Goal: Task Accomplishment & Management: Manage account settings

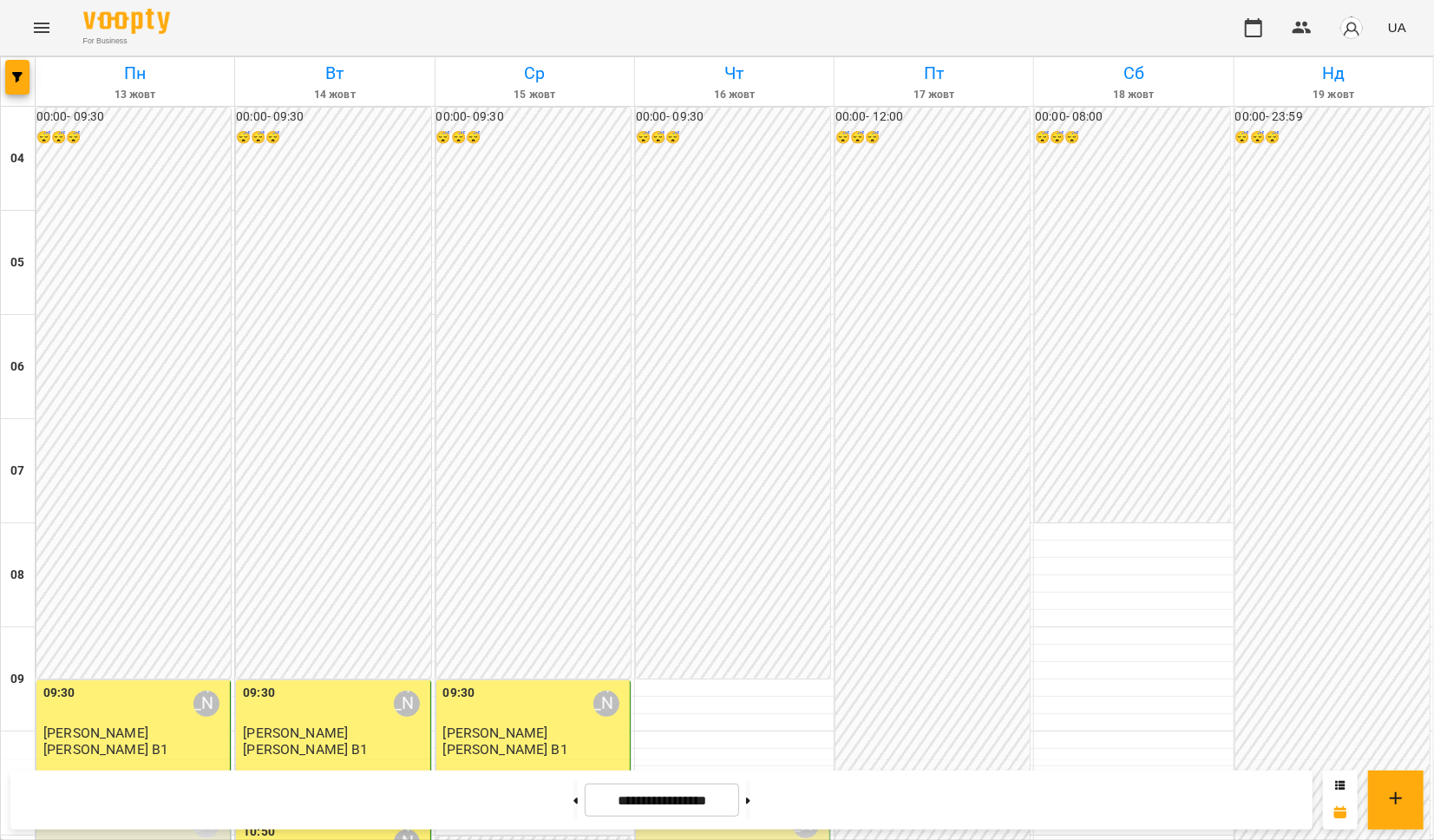
scroll to position [1208, 0]
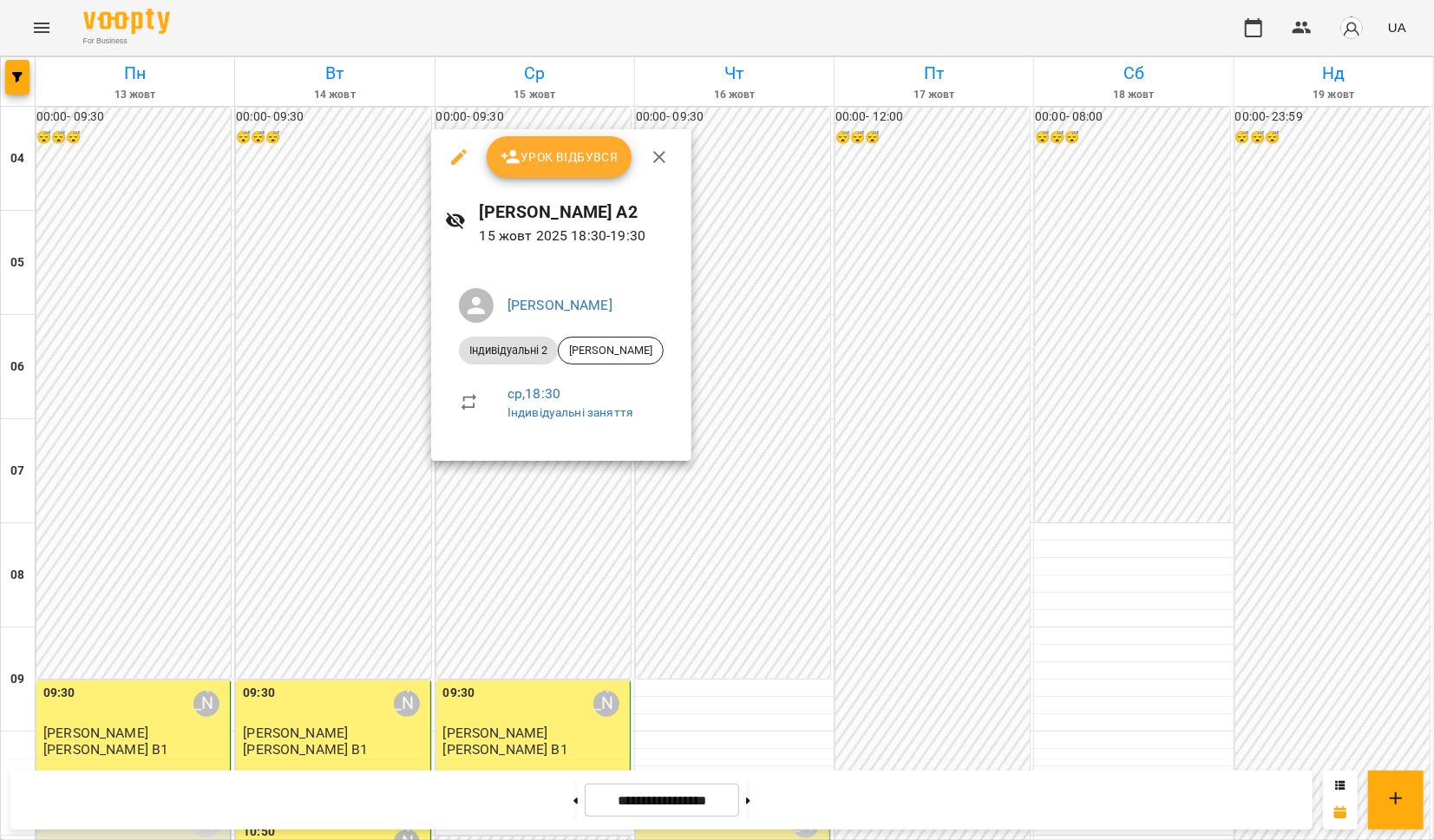
click at [570, 167] on span "Урок відбувся" at bounding box center [560, 157] width 118 height 21
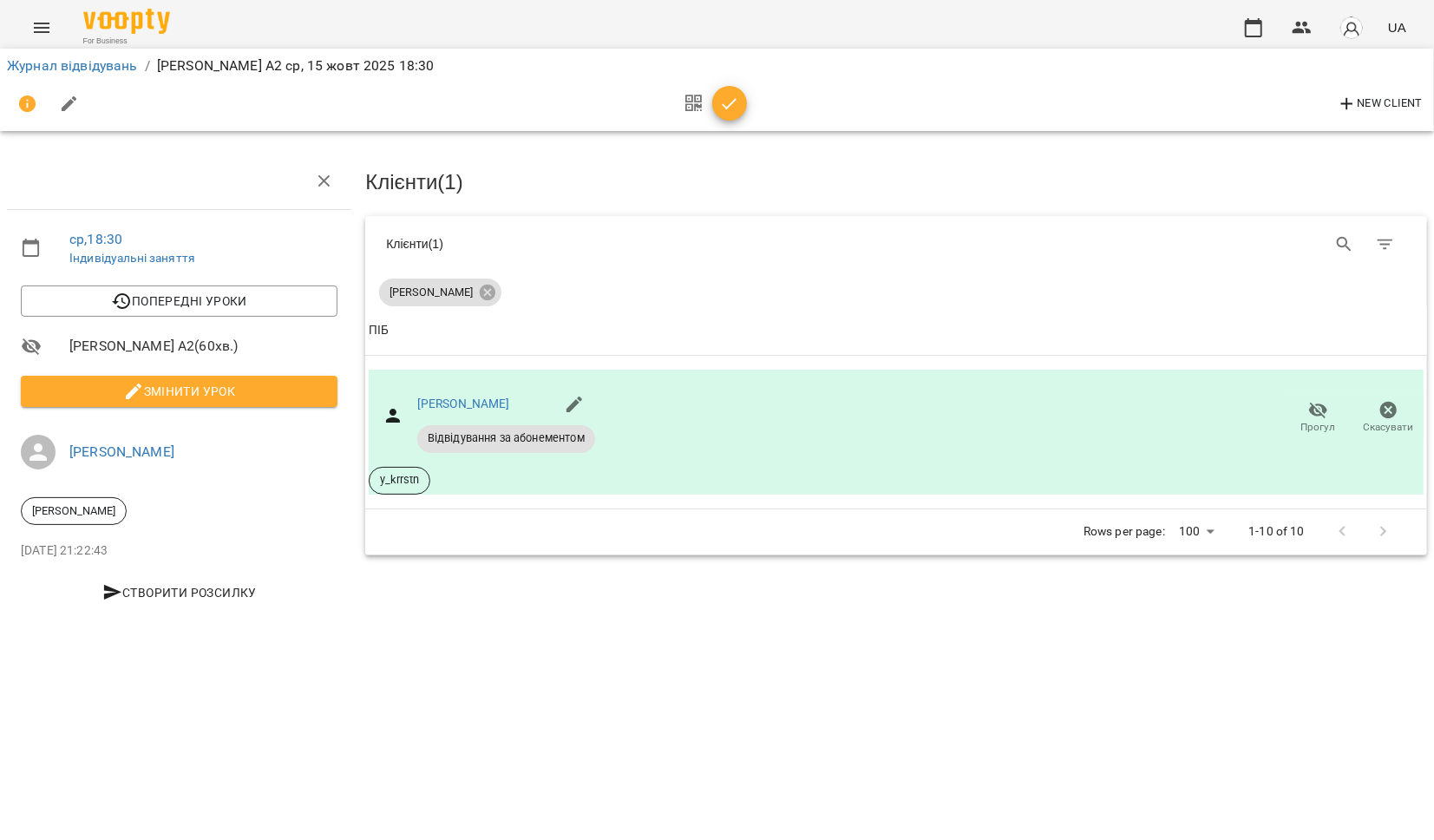
click at [721, 105] on icon "button" at bounding box center [729, 104] width 21 height 21
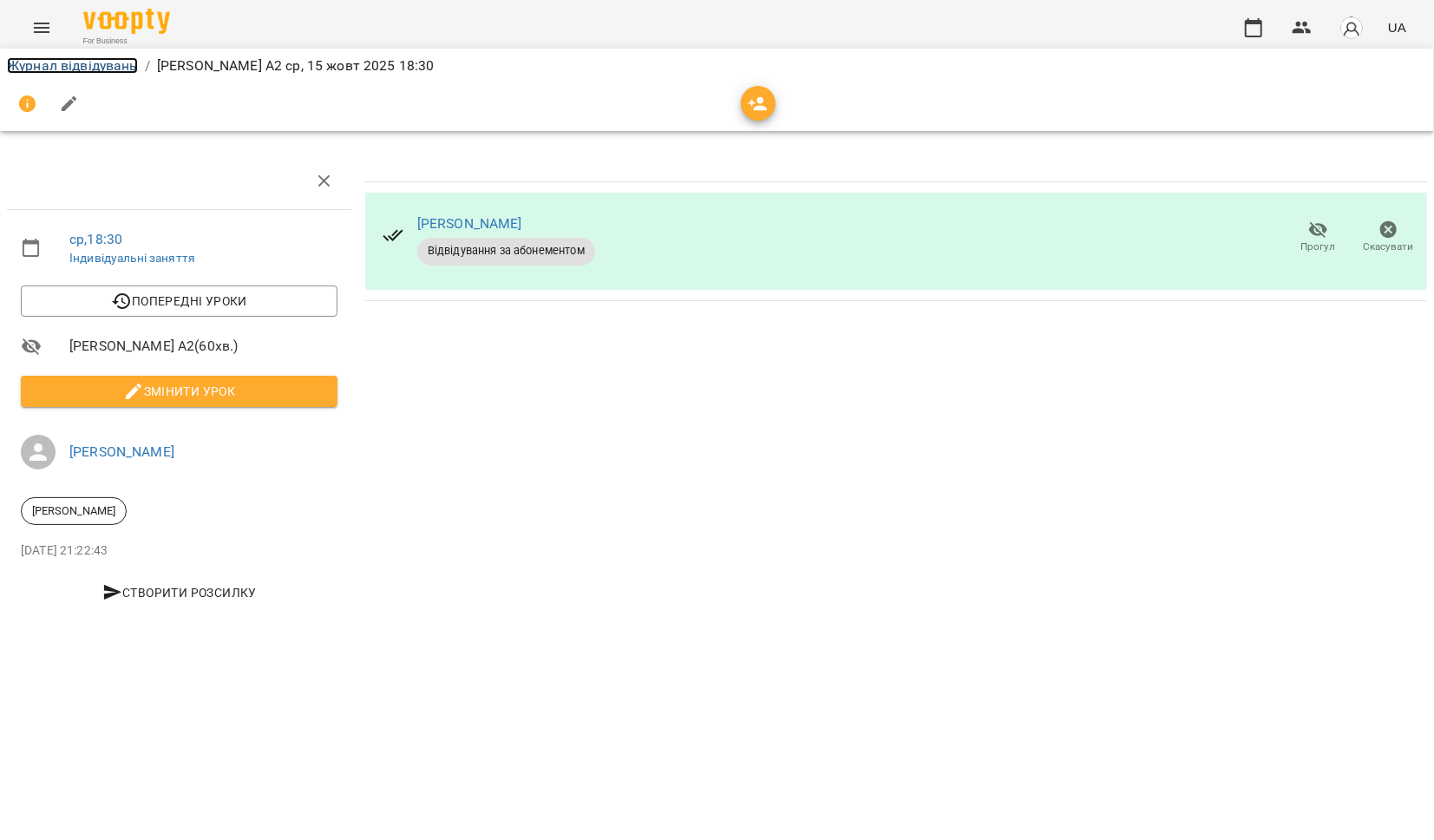
click at [44, 61] on link "Журнал відвідувань" at bounding box center [72, 65] width 131 height 16
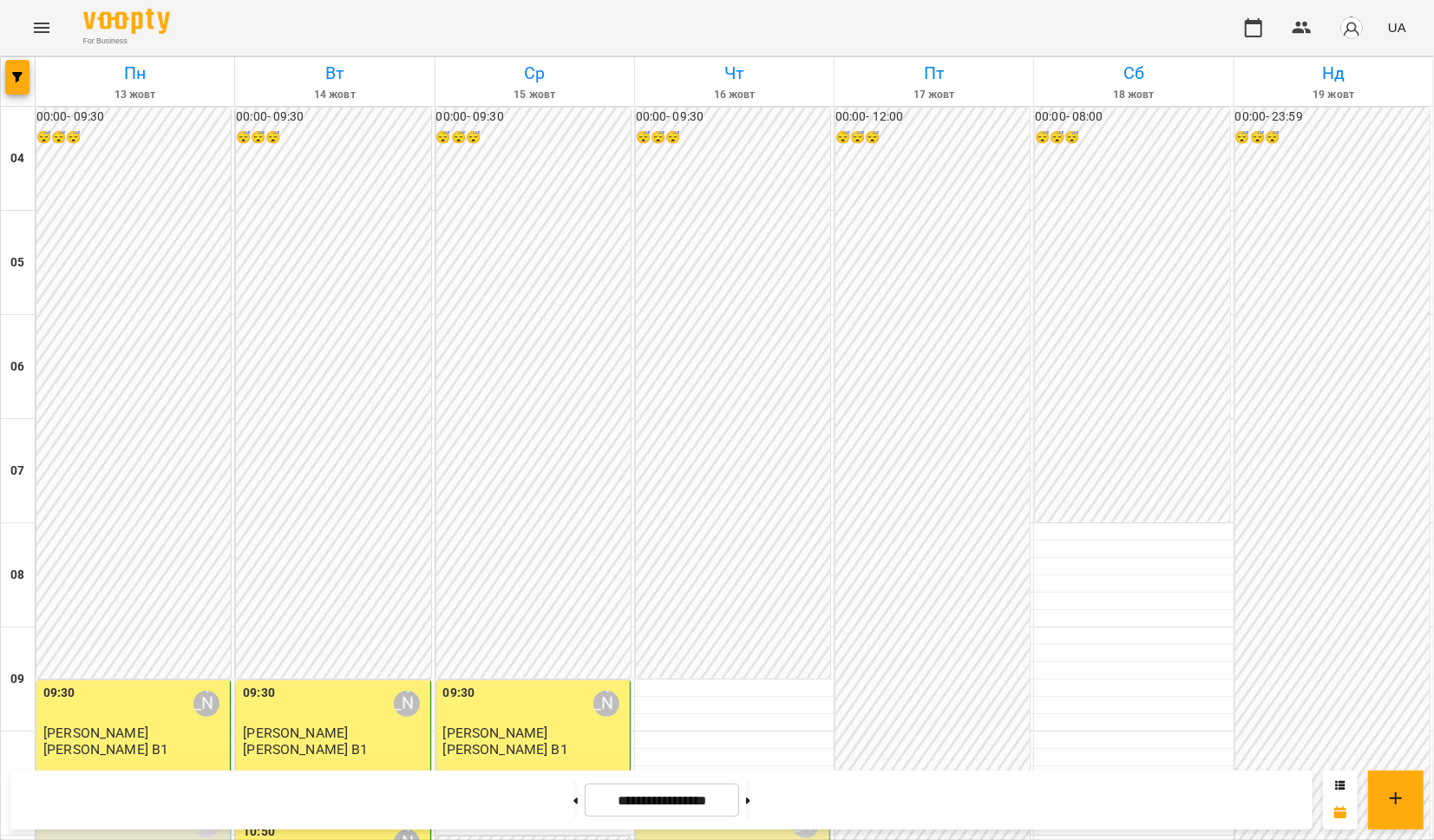
scroll to position [1271, 0]
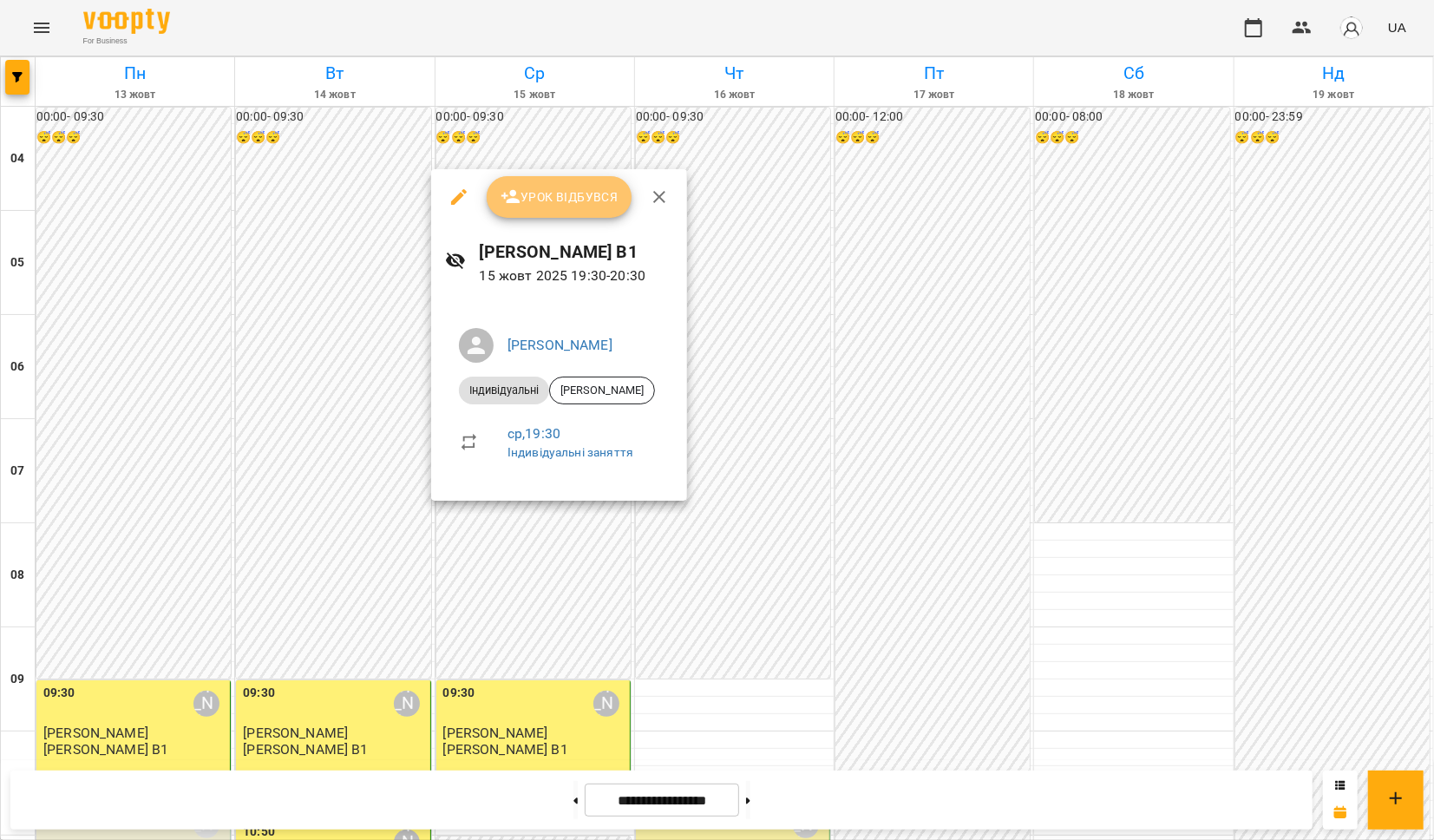
click at [547, 188] on span "Урок відбувся" at bounding box center [560, 197] width 118 height 21
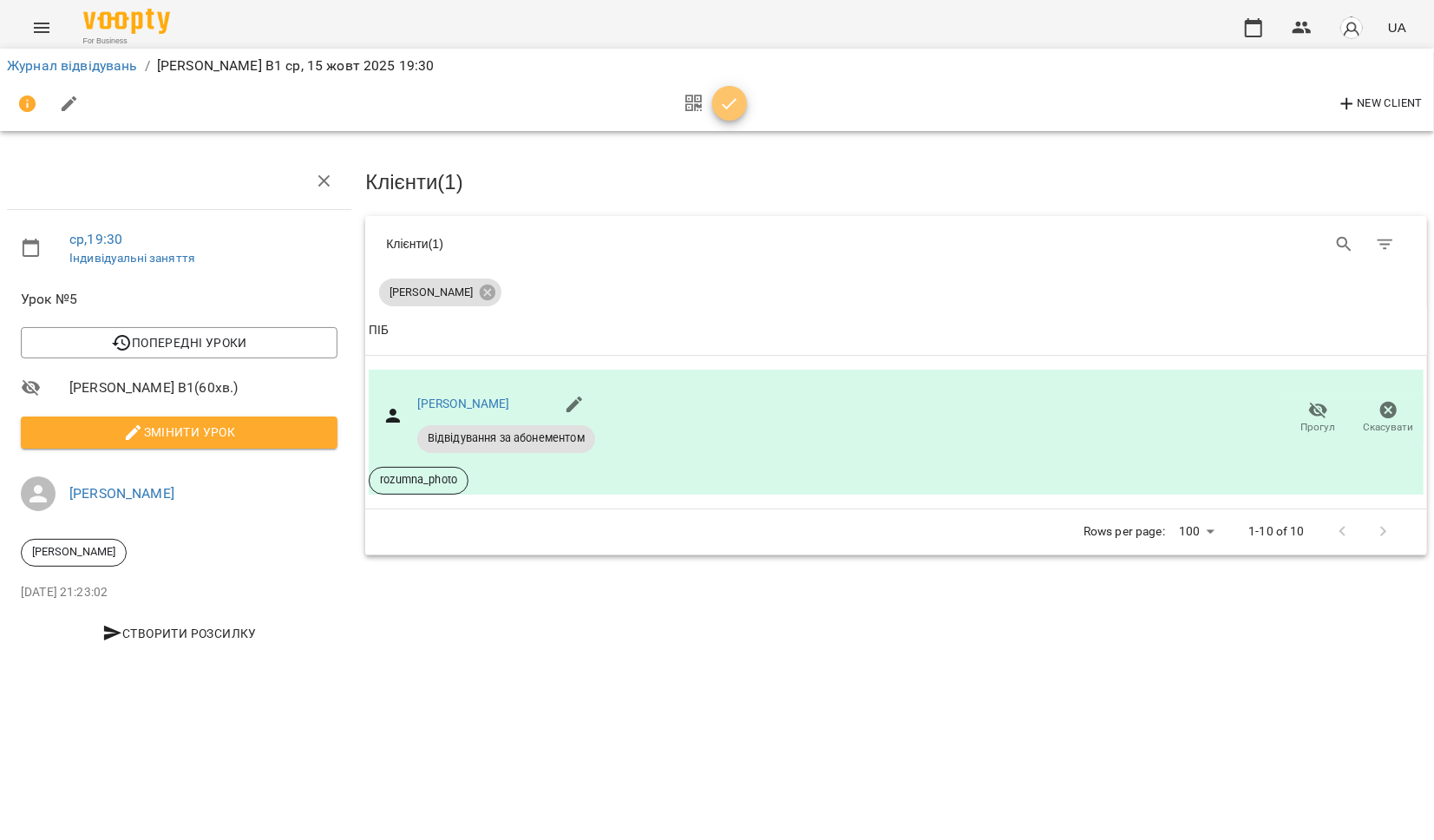
click at [719, 101] on icon "button" at bounding box center [729, 104] width 21 height 21
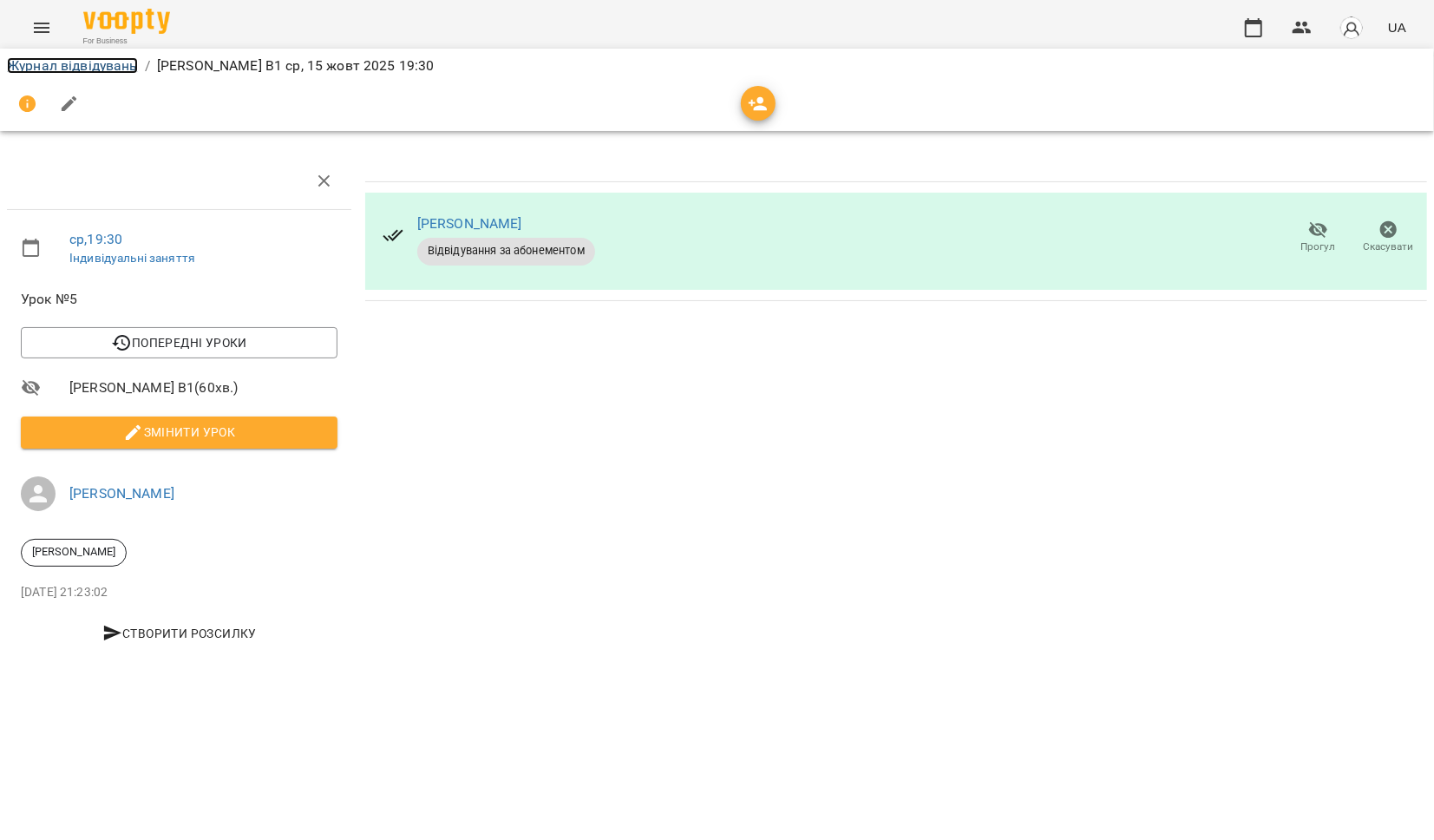
click at [29, 62] on link "Журнал відвідувань" at bounding box center [72, 65] width 131 height 16
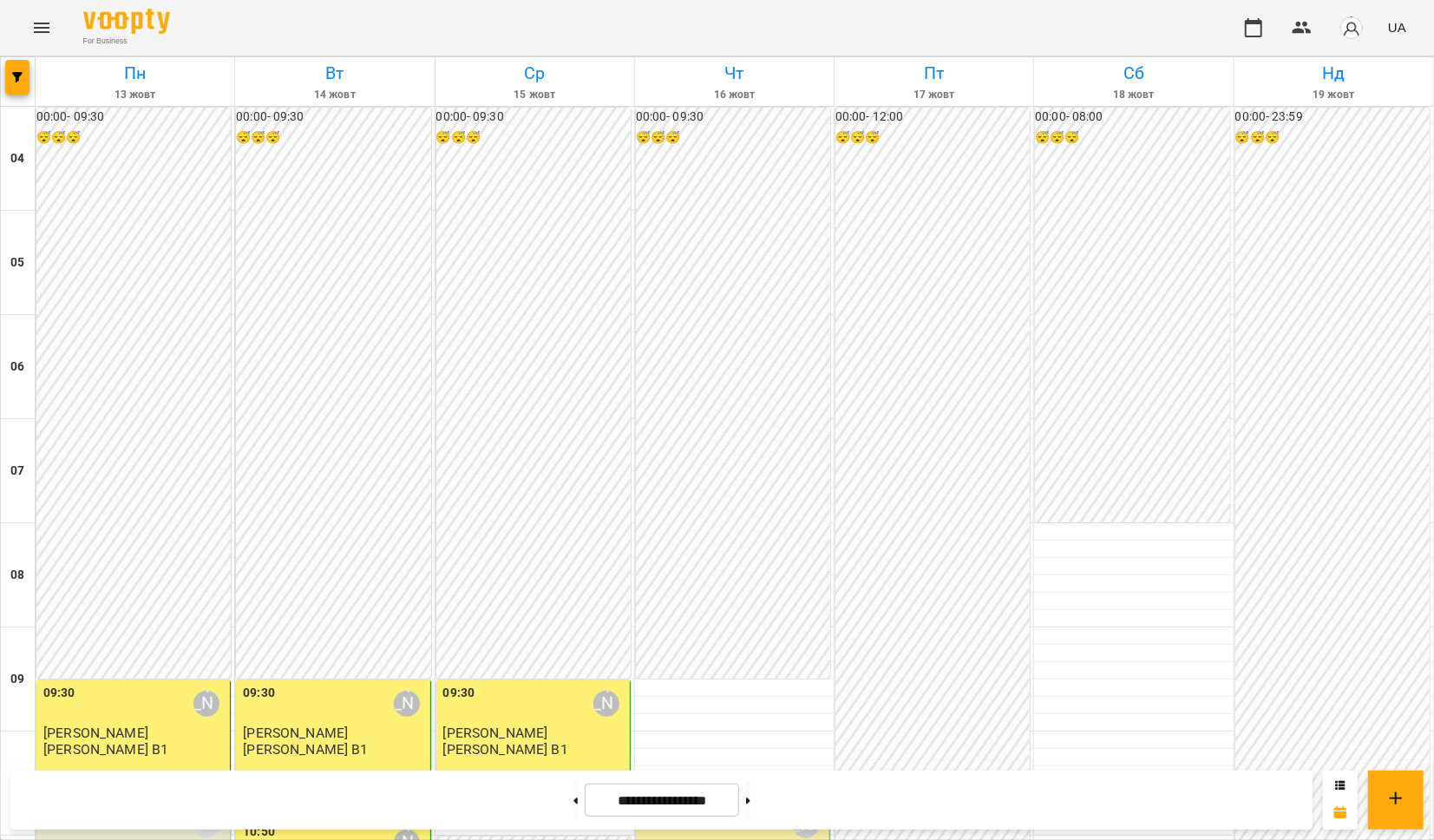
scroll to position [976, 0]
drag, startPoint x: 874, startPoint y: 234, endPoint x: 904, endPoint y: 195, distance: 49.2
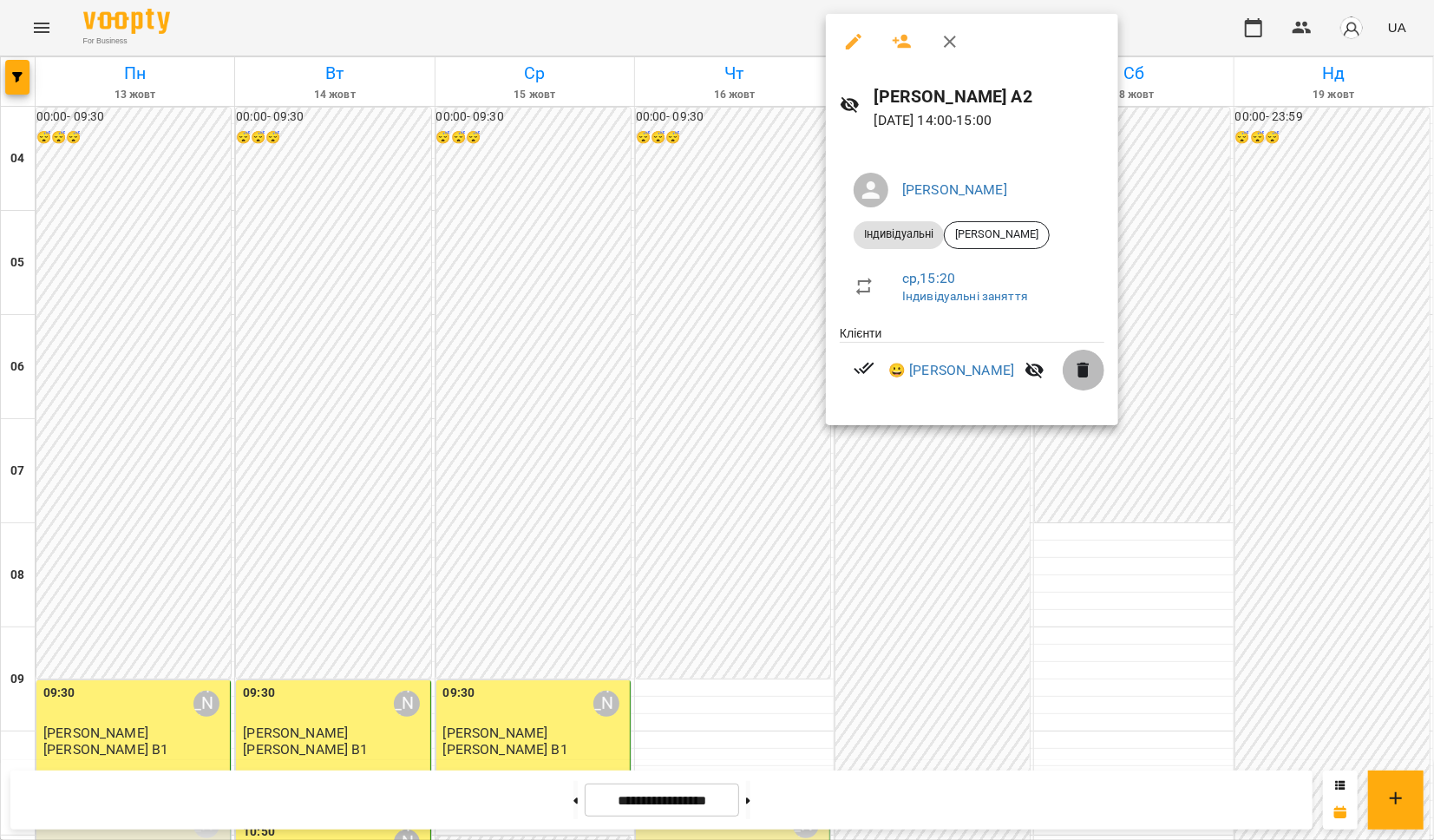
click at [1078, 370] on icon "button" at bounding box center [1083, 371] width 12 height 16
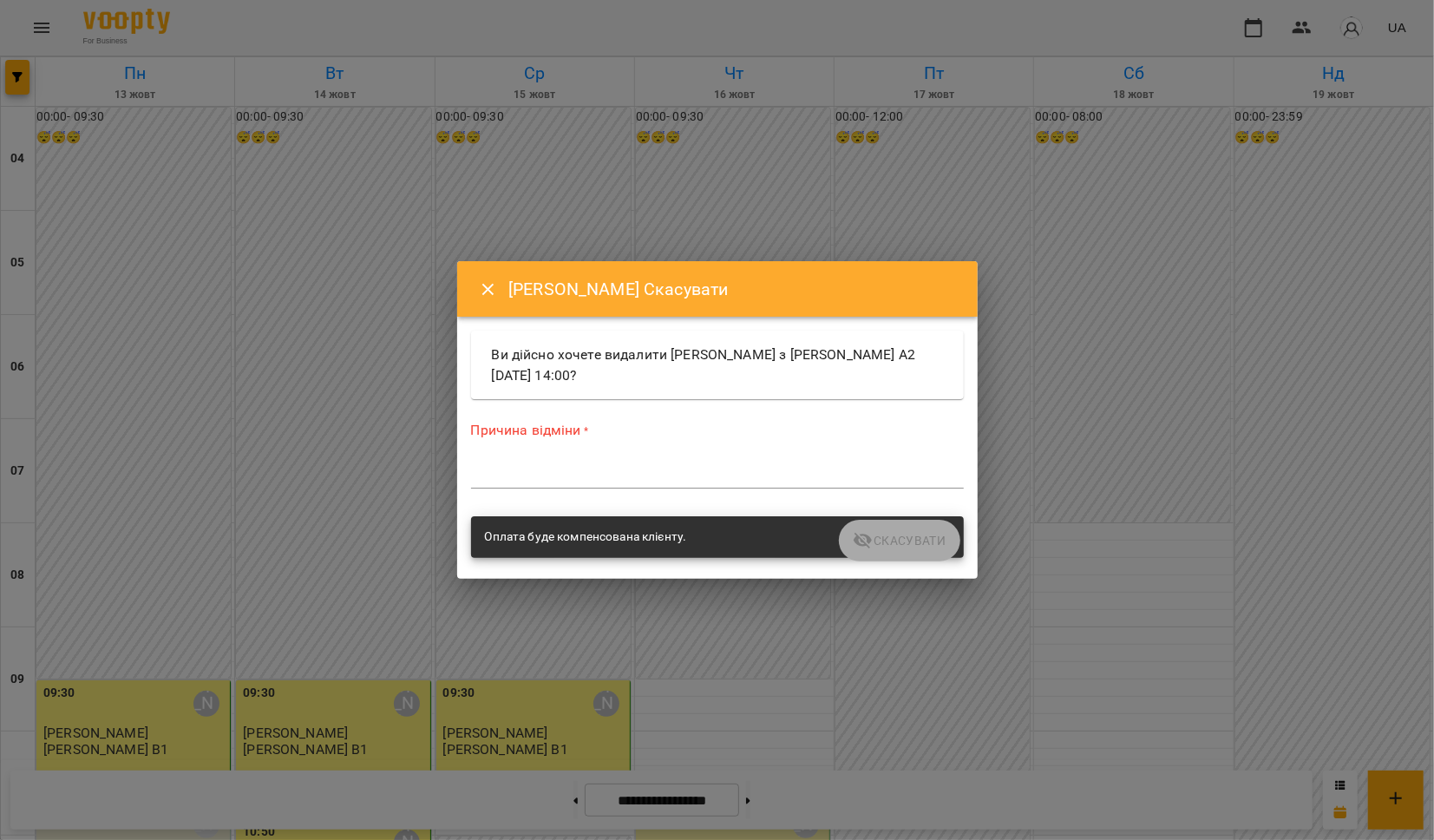
click at [512, 457] on div "Причина відміни * *" at bounding box center [717, 457] width 493 height 76
click at [508, 477] on textarea at bounding box center [717, 473] width 493 height 16
type textarea "*"
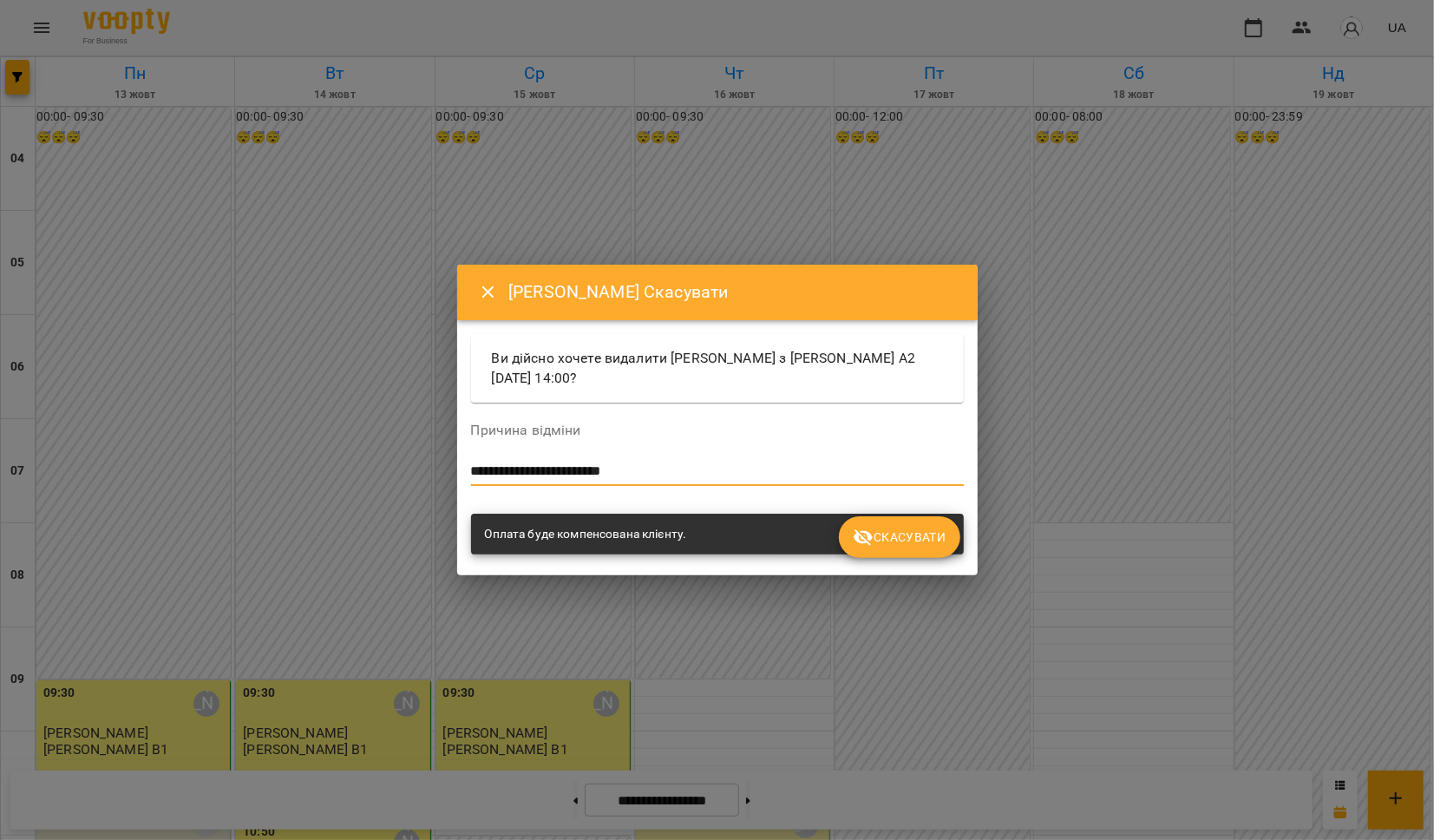
drag, startPoint x: 454, startPoint y: 478, endPoint x: 302, endPoint y: 465, distance: 152.6
click at [302, 465] on div "**********" at bounding box center [717, 420] width 1434 height 840
type textarea "**********"
click at [487, 288] on icon "Close" at bounding box center [488, 292] width 21 height 21
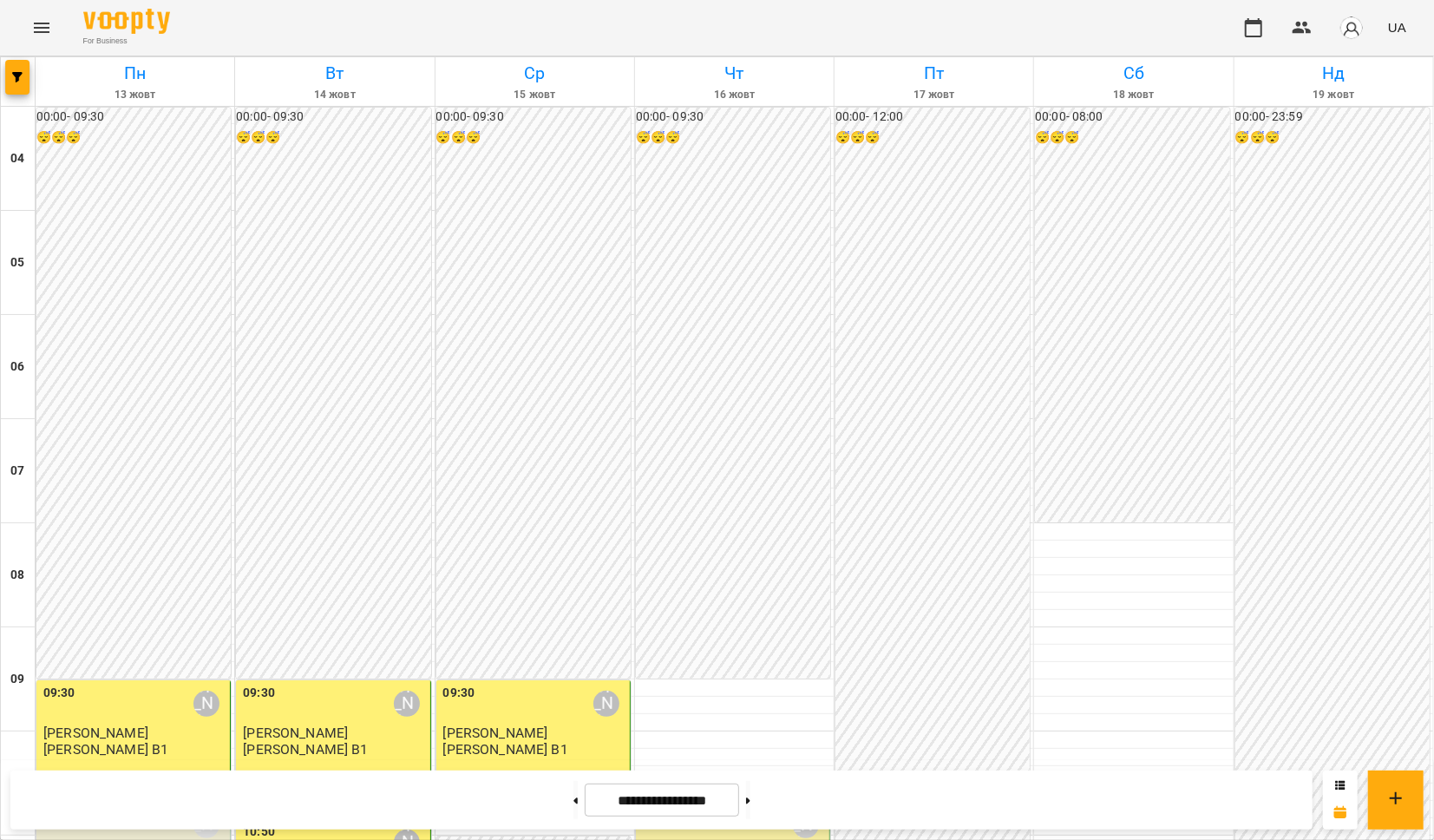
scroll to position [744, 0]
drag, startPoint x: 908, startPoint y: 431, endPoint x: 886, endPoint y: 433, distance: 22.1
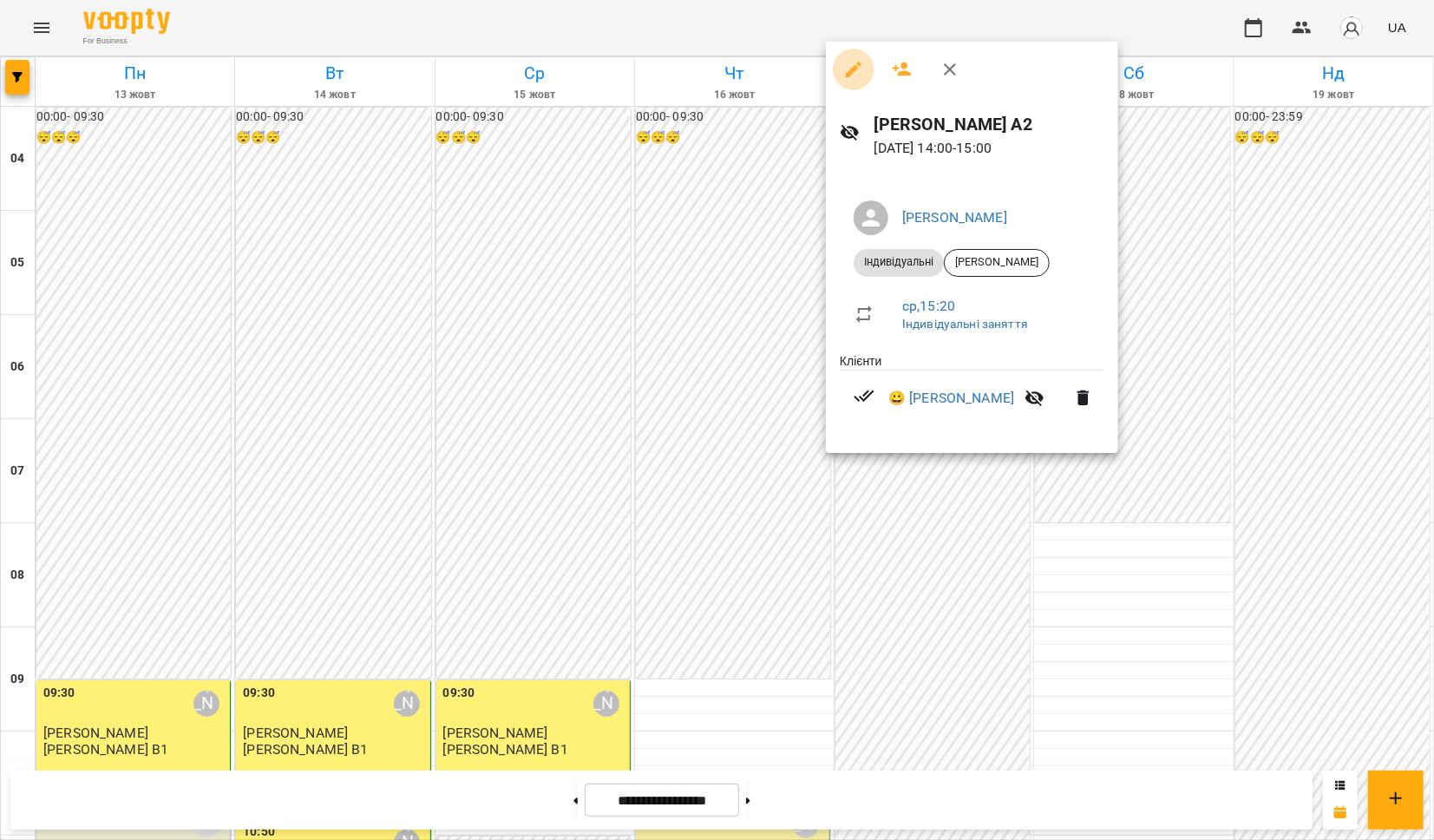
click at [846, 65] on icon "button" at bounding box center [853, 69] width 21 height 21
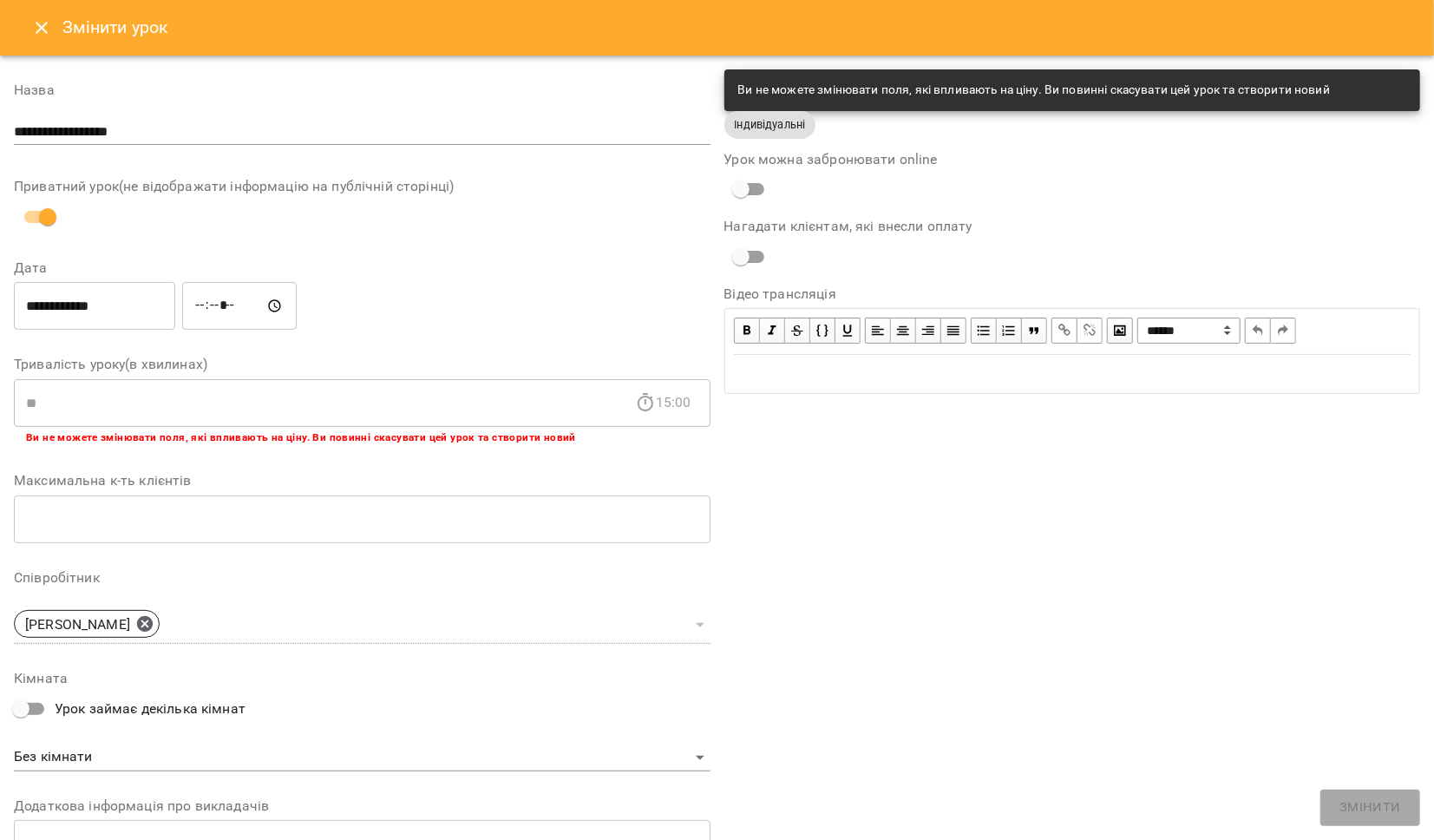
click at [34, 30] on icon "Close" at bounding box center [41, 27] width 21 height 21
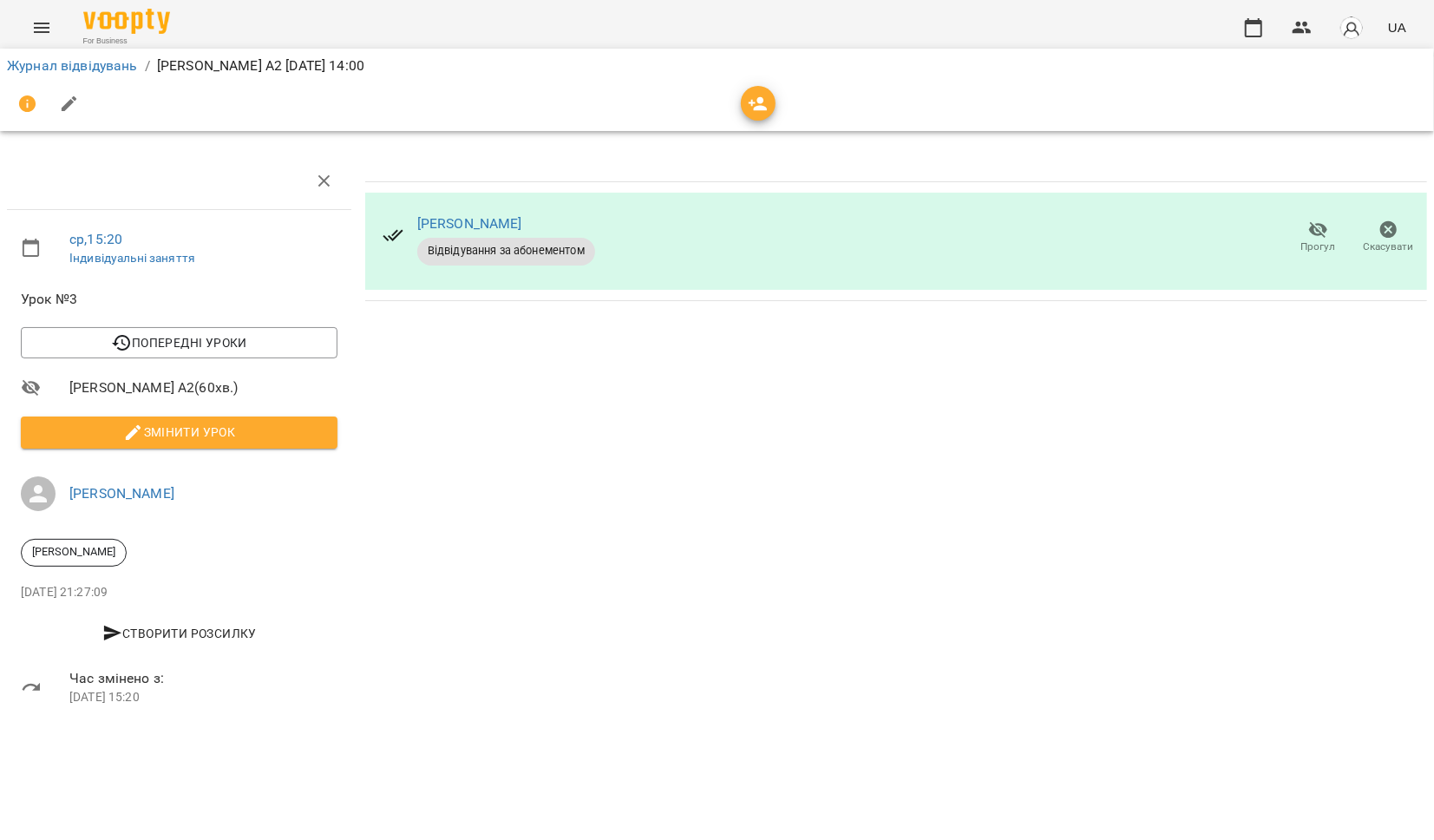
click at [1320, 228] on icon "button" at bounding box center [1318, 230] width 21 height 21
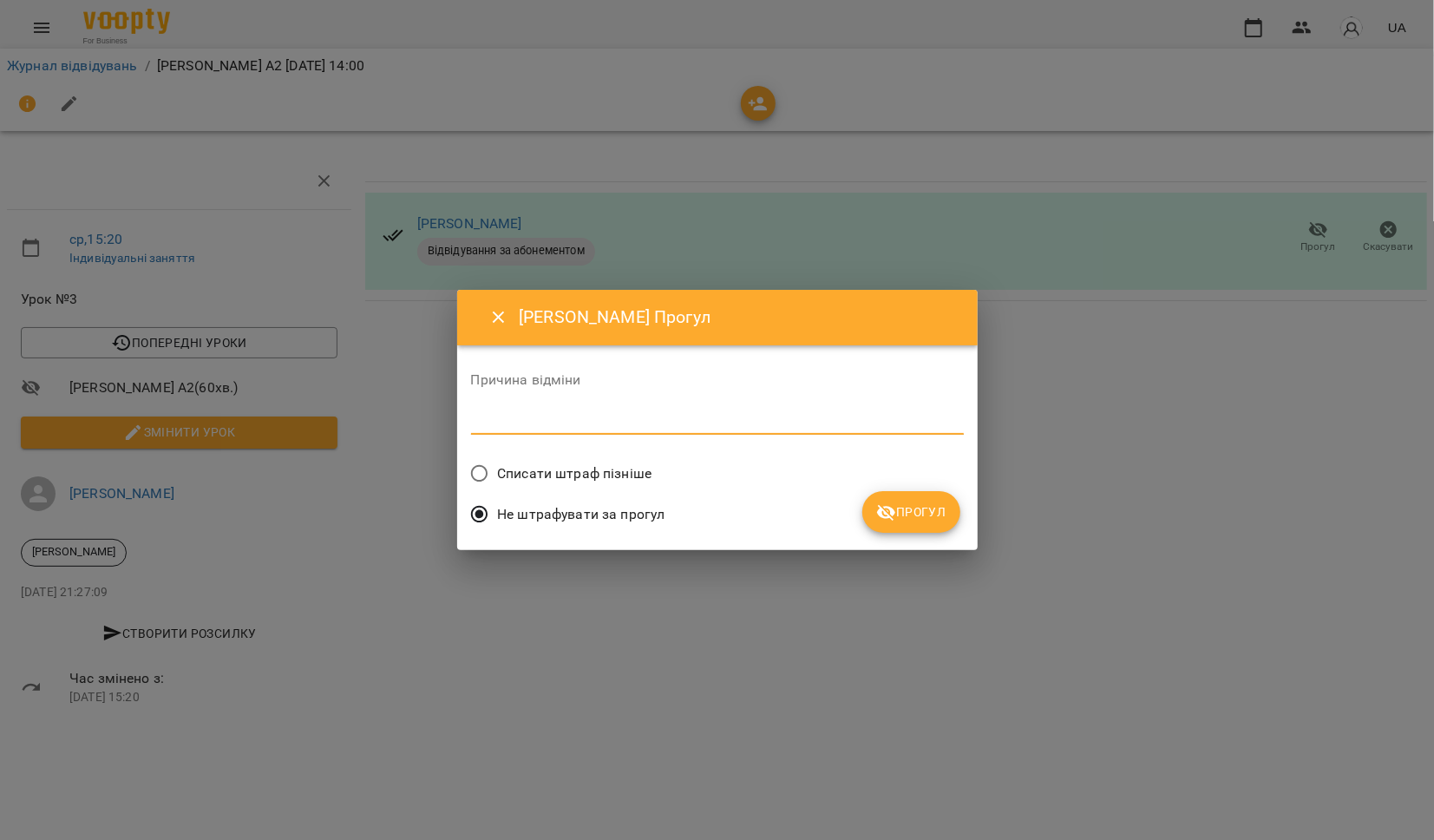
click at [566, 422] on textarea at bounding box center [717, 420] width 493 height 16
type textarea "**********"
click at [922, 508] on span "Прогул" at bounding box center [911, 511] width 70 height 21
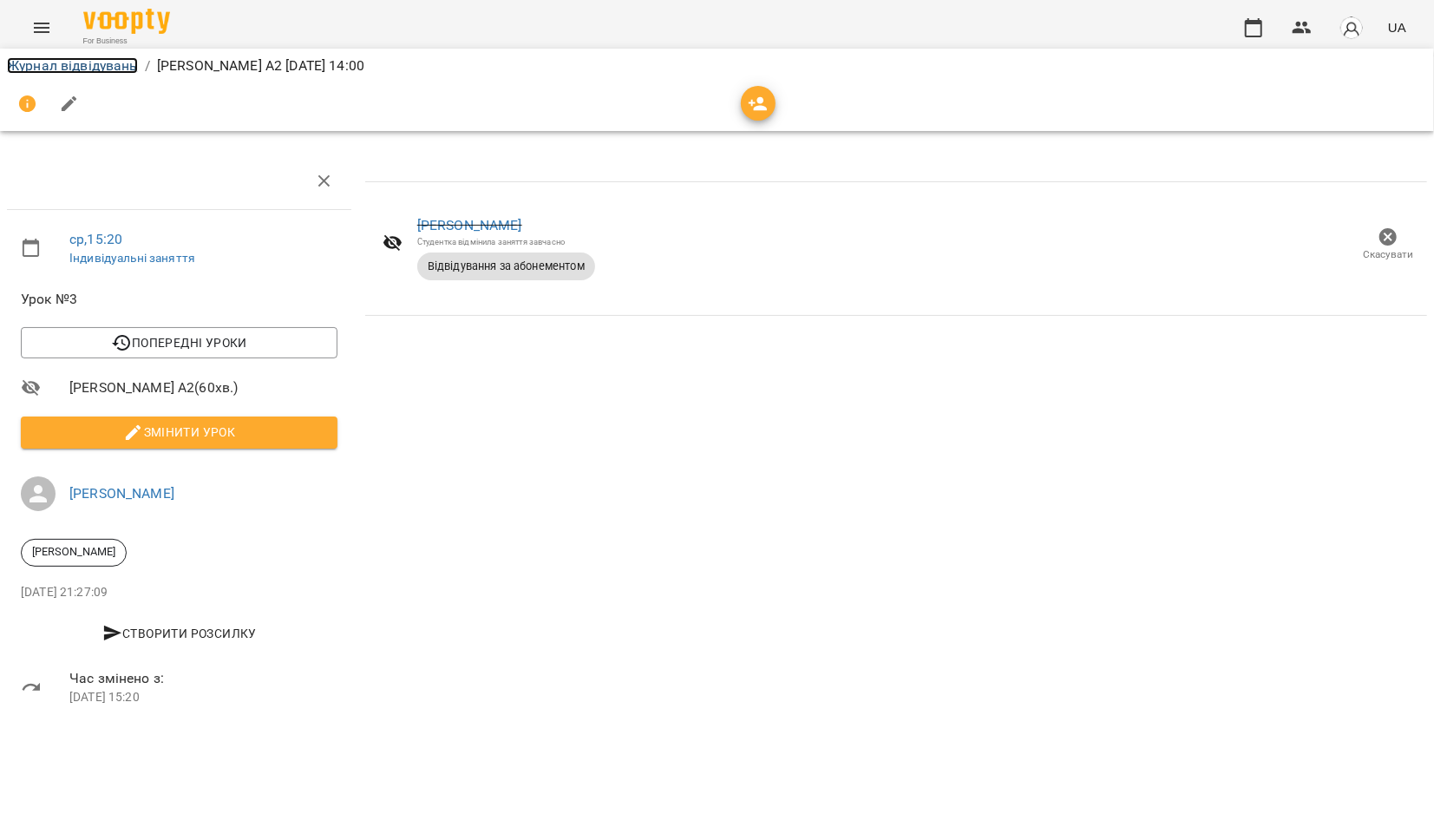
click at [30, 63] on link "Журнал відвідувань" at bounding box center [72, 65] width 131 height 16
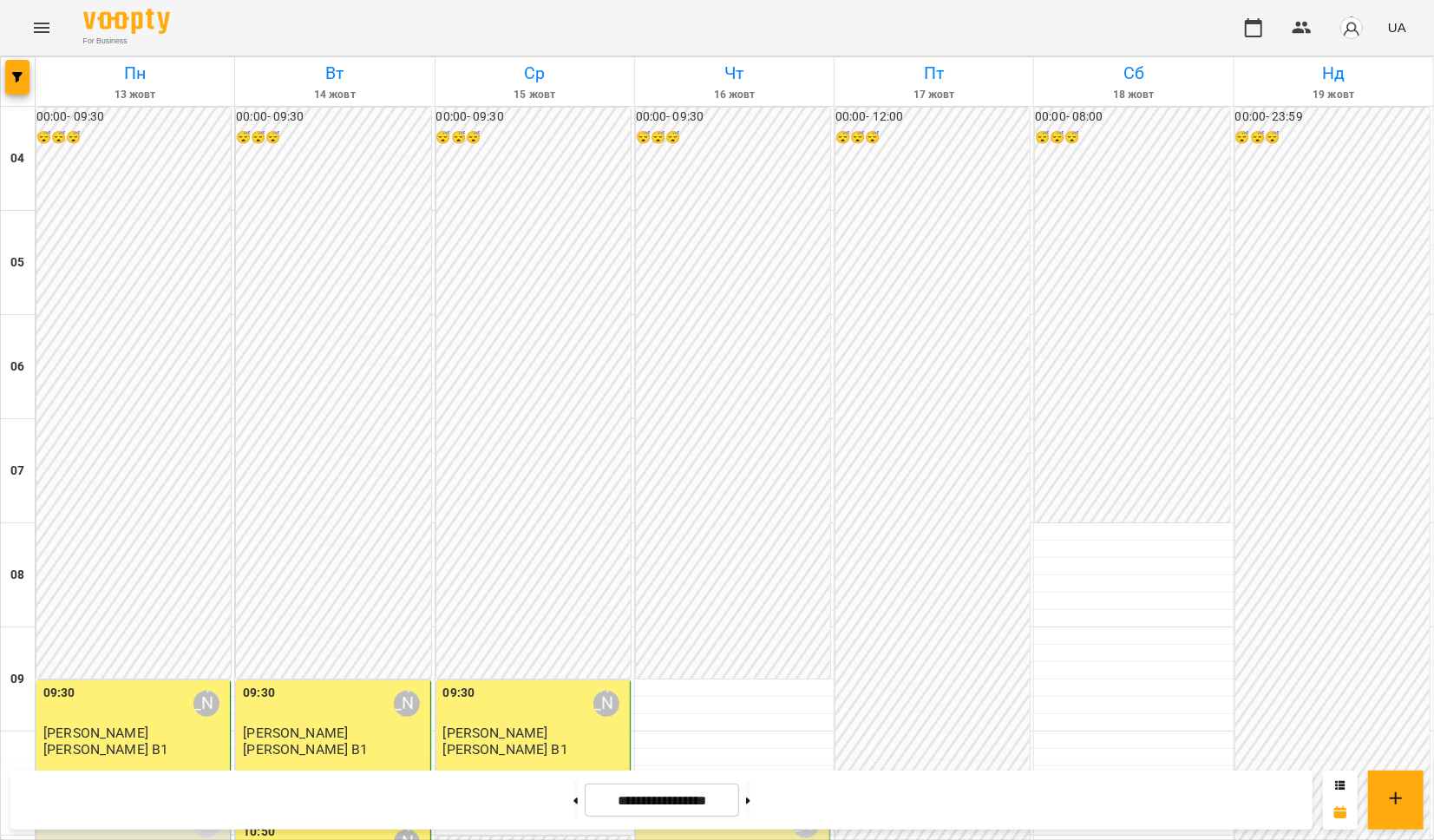
scroll to position [462, 0]
